Goal: Information Seeking & Learning: Learn about a topic

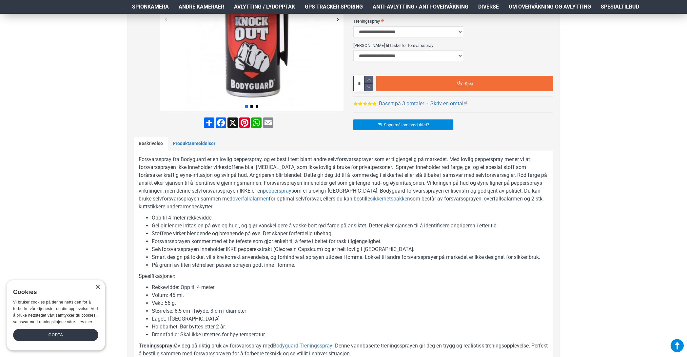
scroll to position [197, 0]
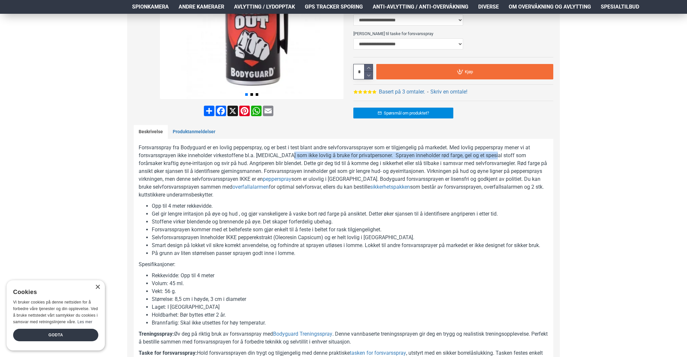
drag, startPoint x: 292, startPoint y: 154, endPoint x: 494, endPoint y: 157, distance: 201.6
click at [494, 157] on p "Forsvarsspray fra Bodyguard er en lovlig pepperspray, og er best i test blant a…" at bounding box center [344, 171] width 410 height 55
click at [210, 165] on p "Forsvarsspray fra Bodyguard er en lovlig pepperspray, og er best i test blant a…" at bounding box center [344, 171] width 410 height 55
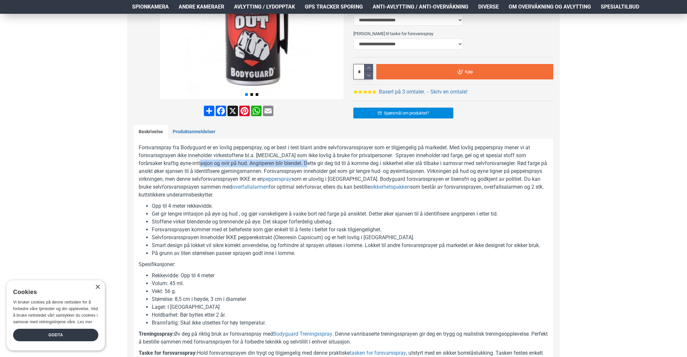
drag, startPoint x: 187, startPoint y: 163, endPoint x: 293, endPoint y: 165, distance: 106.2
click at [293, 165] on p "Forsvarsspray fra Bodyguard er en lovlig pepperspray, og er best i test blant a…" at bounding box center [344, 171] width 410 height 55
drag, startPoint x: 293, startPoint y: 165, endPoint x: 434, endPoint y: 174, distance: 140.9
click at [434, 174] on p "Forsvarsspray fra Bodyguard er en lovlig pepperspray, og er best i test blant a…" at bounding box center [344, 171] width 410 height 55
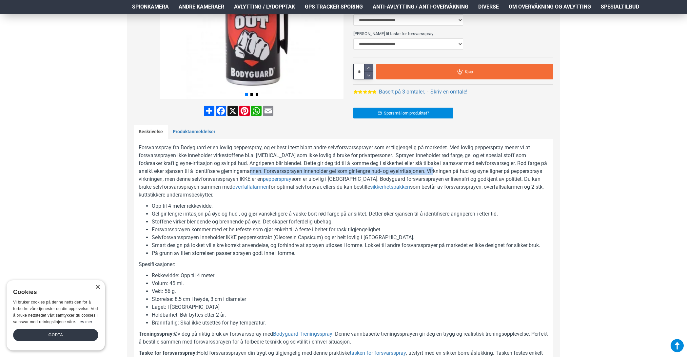
scroll to position [229, 0]
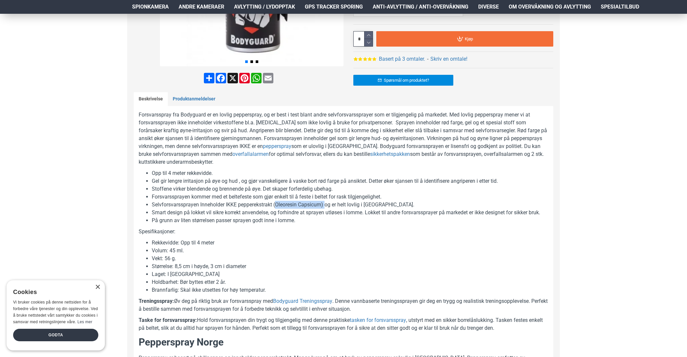
drag, startPoint x: 277, startPoint y: 204, endPoint x: 326, endPoint y: 203, distance: 49.2
click at [326, 203] on li "Selvforsvarssprayen Inneholder IKKE pepperekstrakt (Oleoresin Capsicum) og er h…" at bounding box center [350, 205] width 397 height 8
drag, startPoint x: 326, startPoint y: 203, endPoint x: 307, endPoint y: 227, distance: 30.8
click at [307, 228] on p "Spesifikasjoner:" at bounding box center [344, 232] width 410 height 8
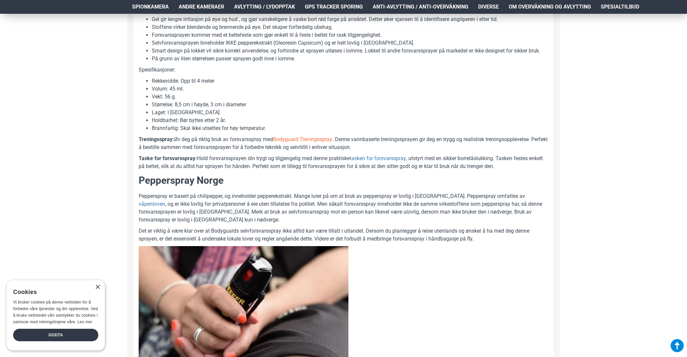
scroll to position [393, 0]
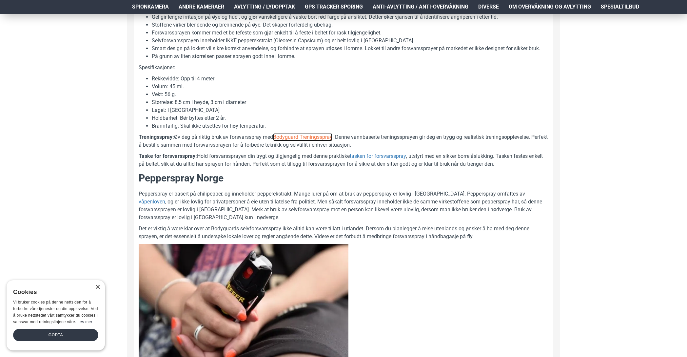
click at [311, 137] on link "Bodyguard Treningsspray" at bounding box center [302, 137] width 59 height 8
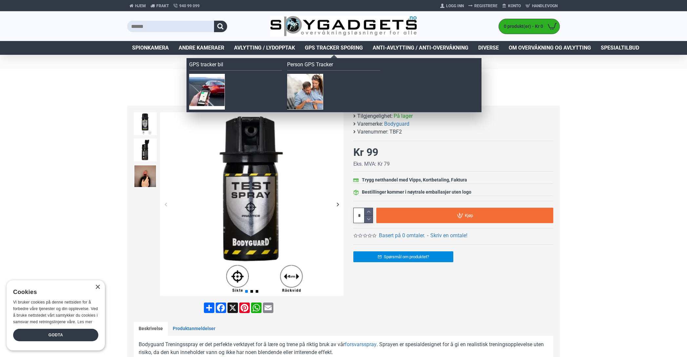
click at [325, 49] on span "GPS Tracker Sporing" at bounding box center [334, 48] width 58 height 8
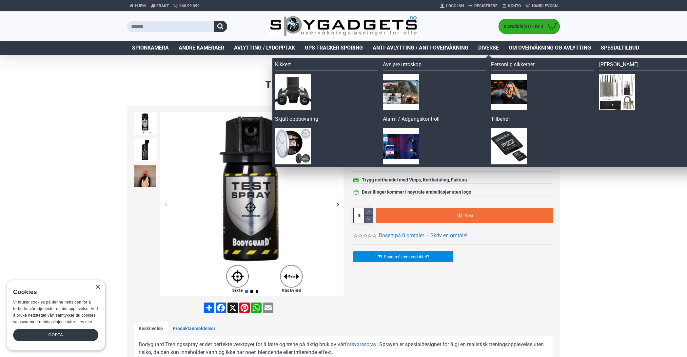
click at [488, 47] on span "Diverse" at bounding box center [488, 48] width 21 height 8
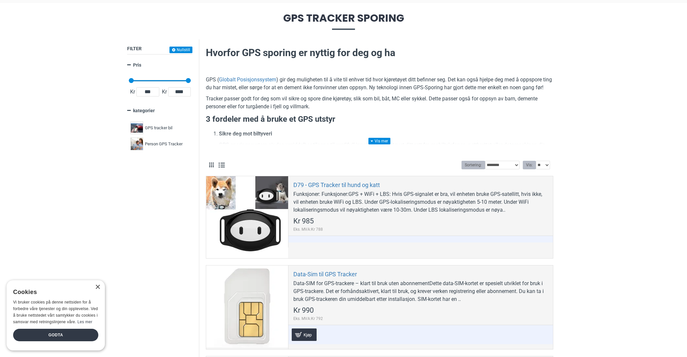
scroll to position [66, 0]
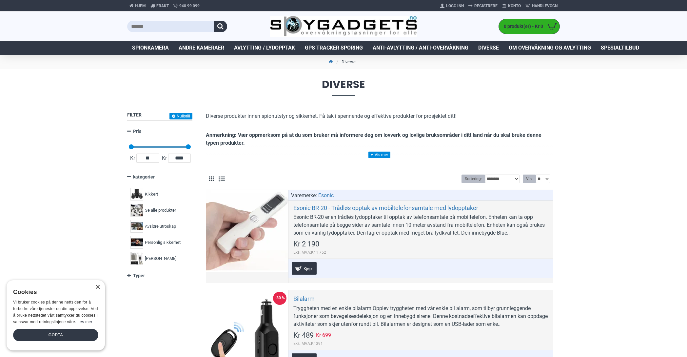
drag, startPoint x: 588, startPoint y: 177, endPoint x: 583, endPoint y: 68, distance: 109.6
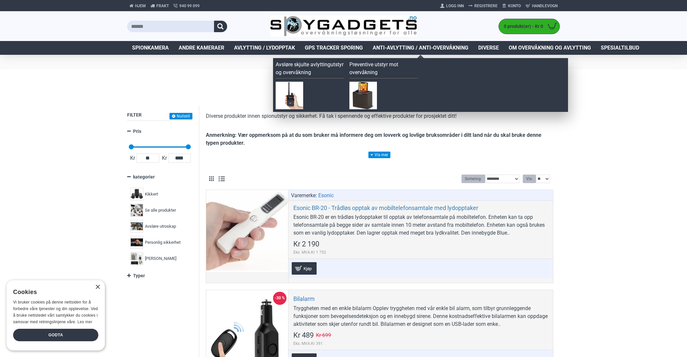
click at [413, 47] on span "Anti-avlytting / Anti-overvåkning" at bounding box center [421, 48] width 96 height 8
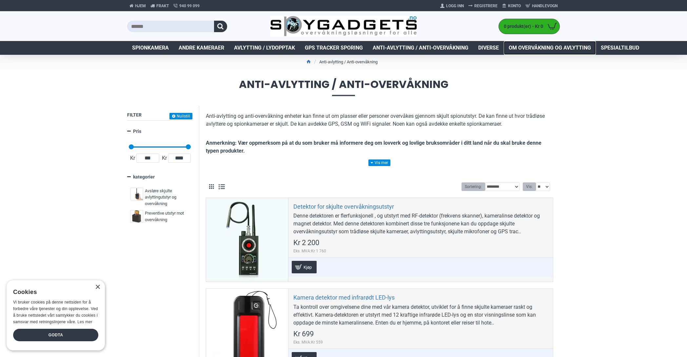
click at [548, 47] on span "Om overvåkning og avlytting" at bounding box center [550, 48] width 82 height 8
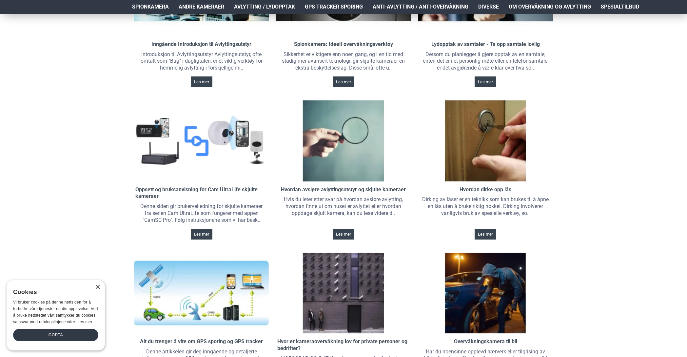
scroll to position [197, 0]
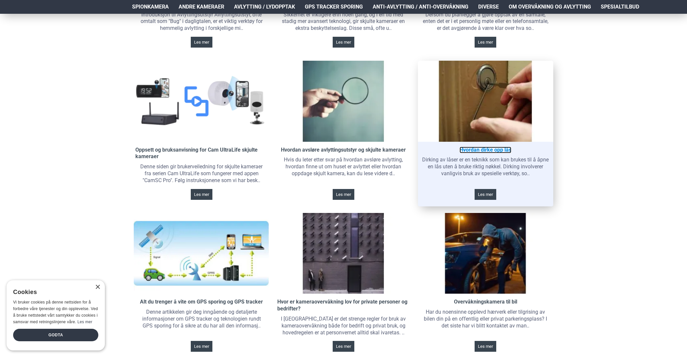
click at [487, 148] on link "Hvordan dirke opp lås" at bounding box center [486, 150] width 52 height 7
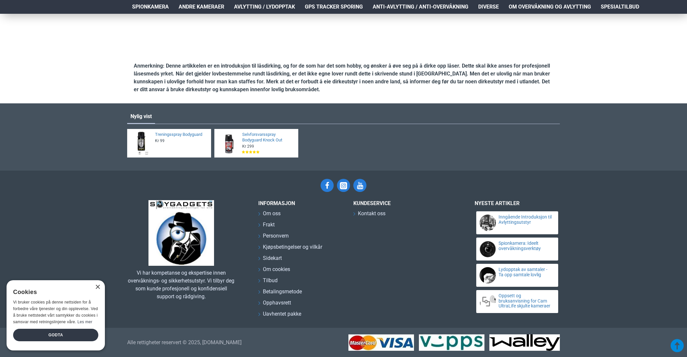
scroll to position [2426, 0]
